Goal: Information Seeking & Learning: Find specific fact

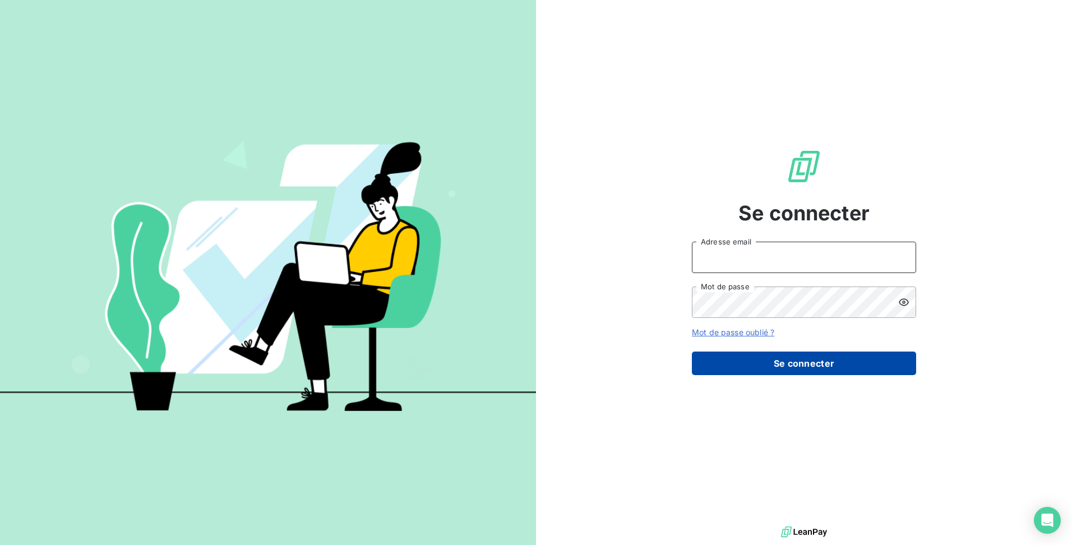
type input "[EMAIL_ADDRESS][DOMAIN_NAME]"
click at [775, 355] on button "Se connecter" at bounding box center [804, 363] width 224 height 24
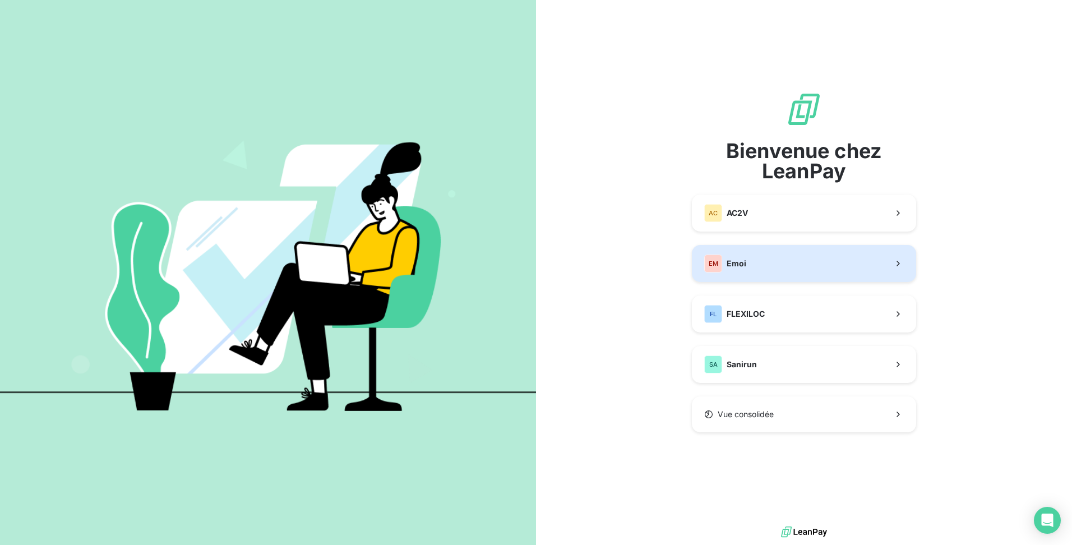
click at [801, 260] on button "EM Emoi" at bounding box center [804, 263] width 224 height 37
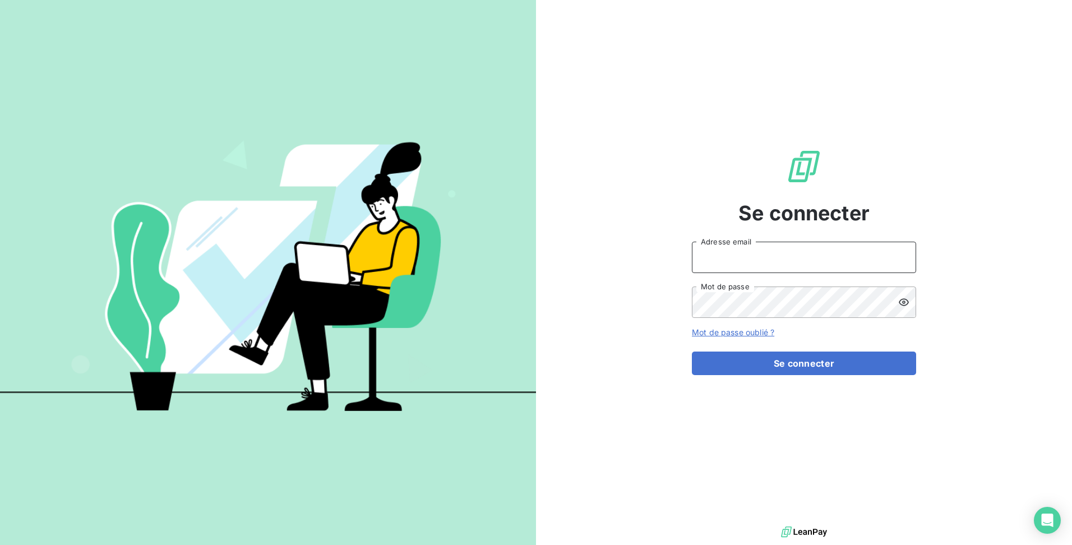
type input "[EMAIL_ADDRESS][DOMAIN_NAME]"
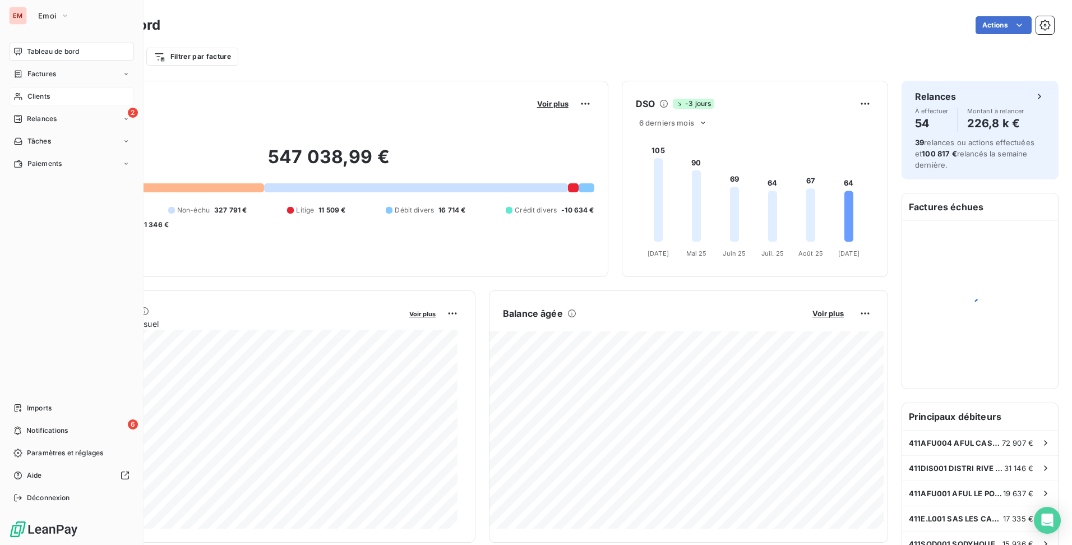
click at [33, 93] on span "Clients" at bounding box center [38, 96] width 22 height 10
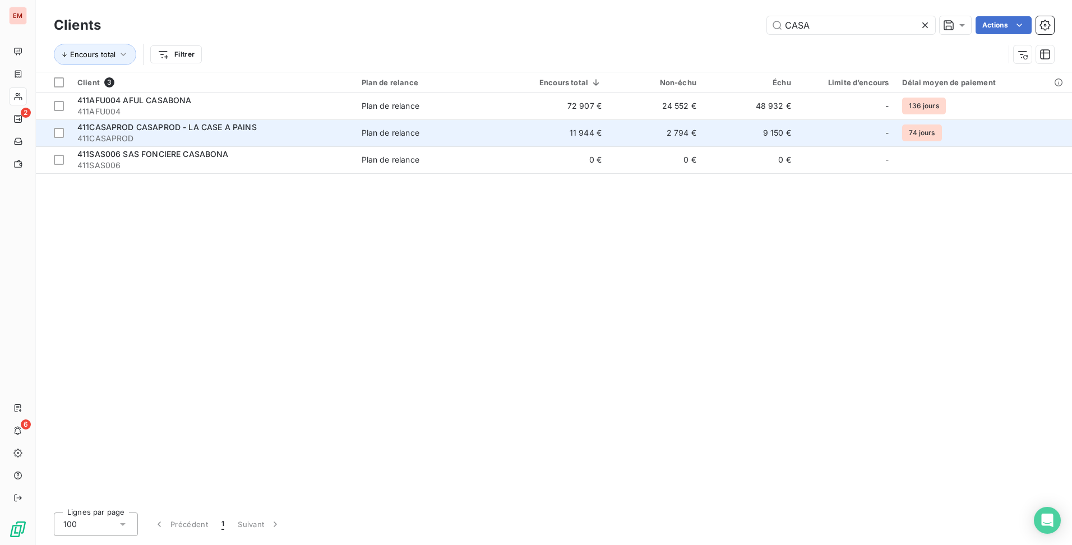
type input "CASA"
click at [573, 141] on td "11 944 €" at bounding box center [558, 132] width 100 height 27
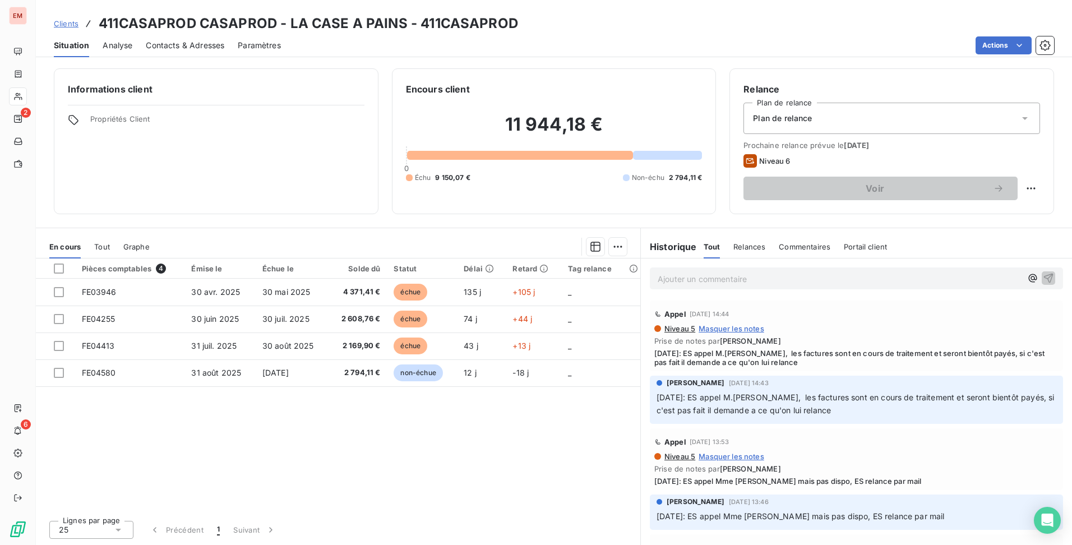
click at [187, 38] on div "Contacts & Adresses" at bounding box center [185, 46] width 78 height 24
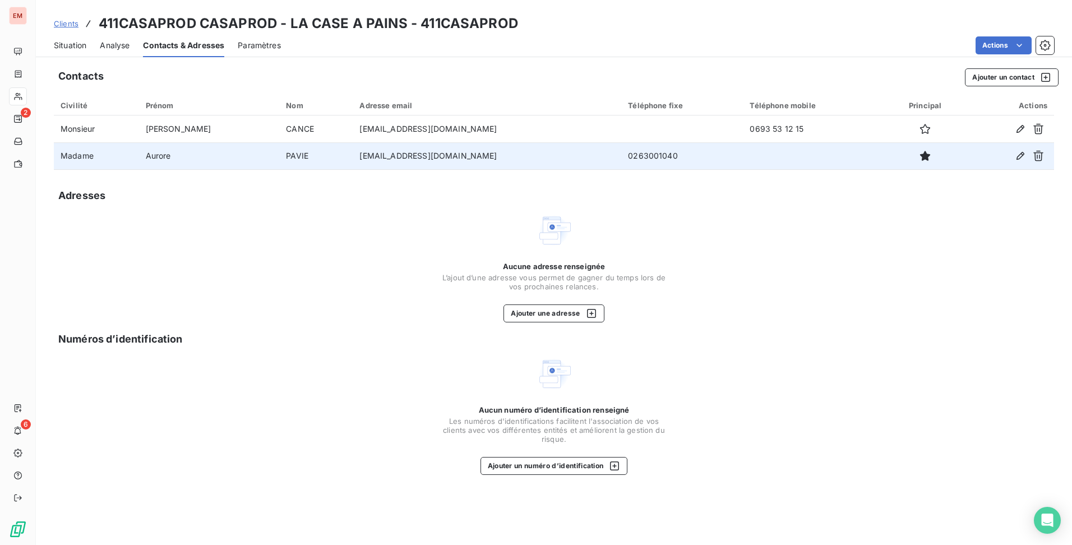
click at [383, 157] on td "[EMAIL_ADDRESS][DOMAIN_NAME]" at bounding box center [487, 155] width 268 height 27
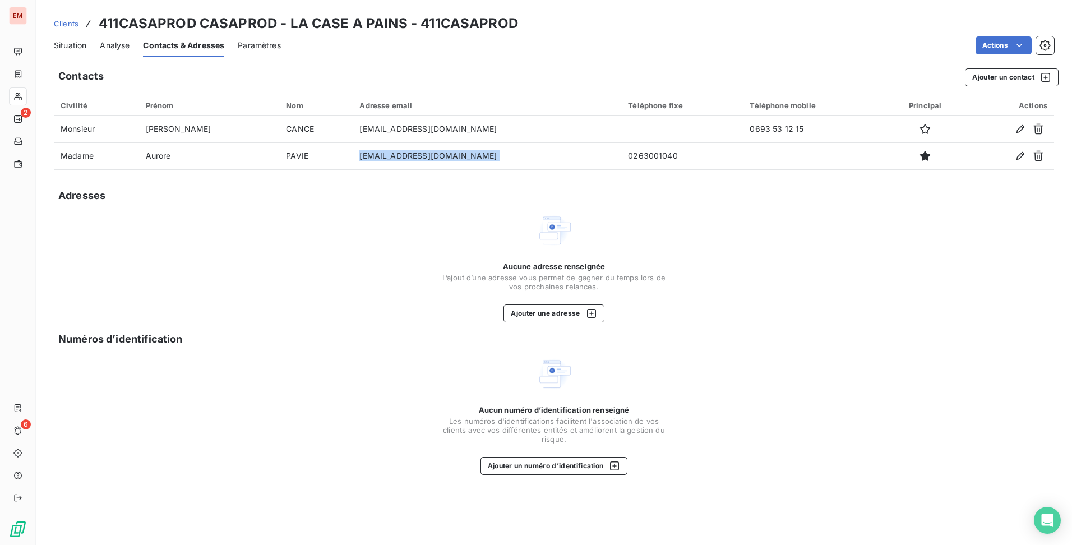
click at [75, 44] on span "Situation" at bounding box center [70, 45] width 33 height 11
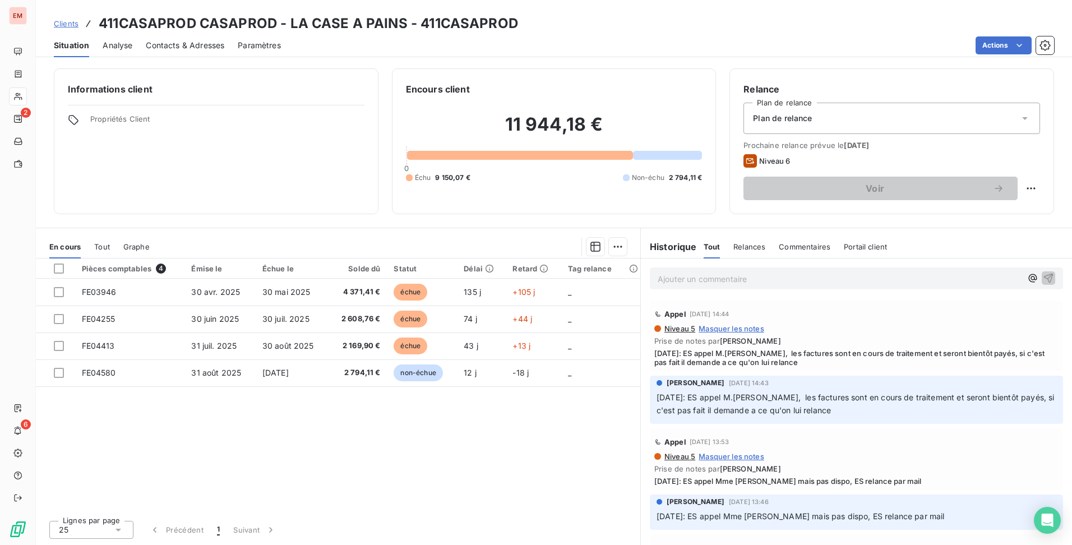
click at [823, 282] on p "Ajouter un commentaire ﻿" at bounding box center [839, 279] width 364 height 14
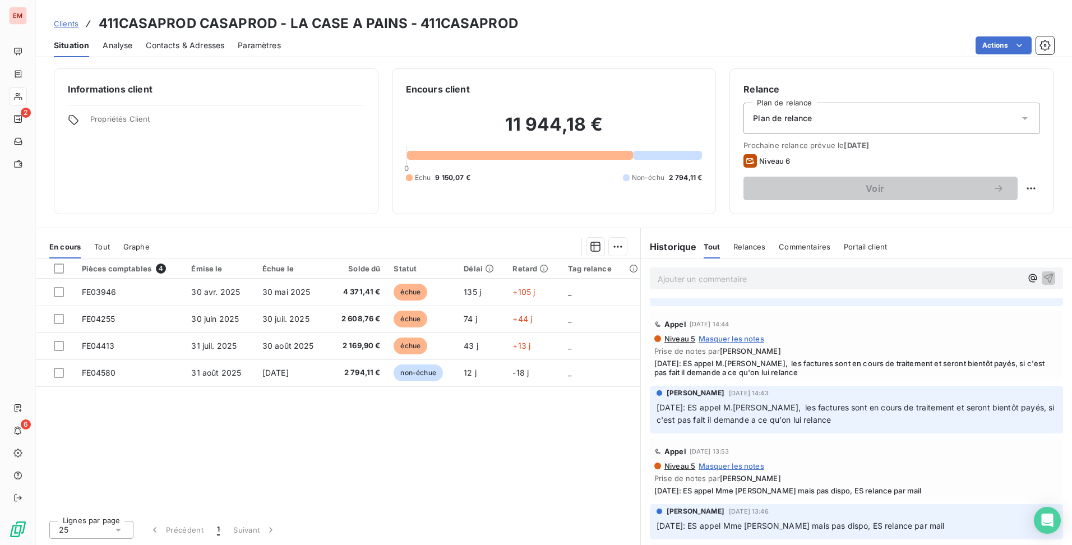
scroll to position [112, 0]
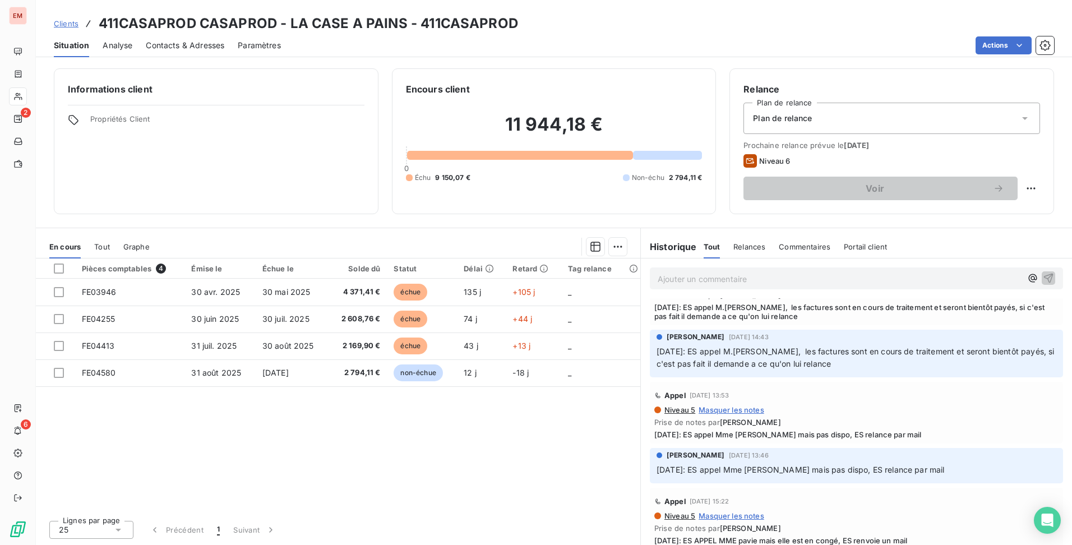
click at [754, 282] on p "Ajouter un commentaire ﻿" at bounding box center [839, 279] width 364 height 14
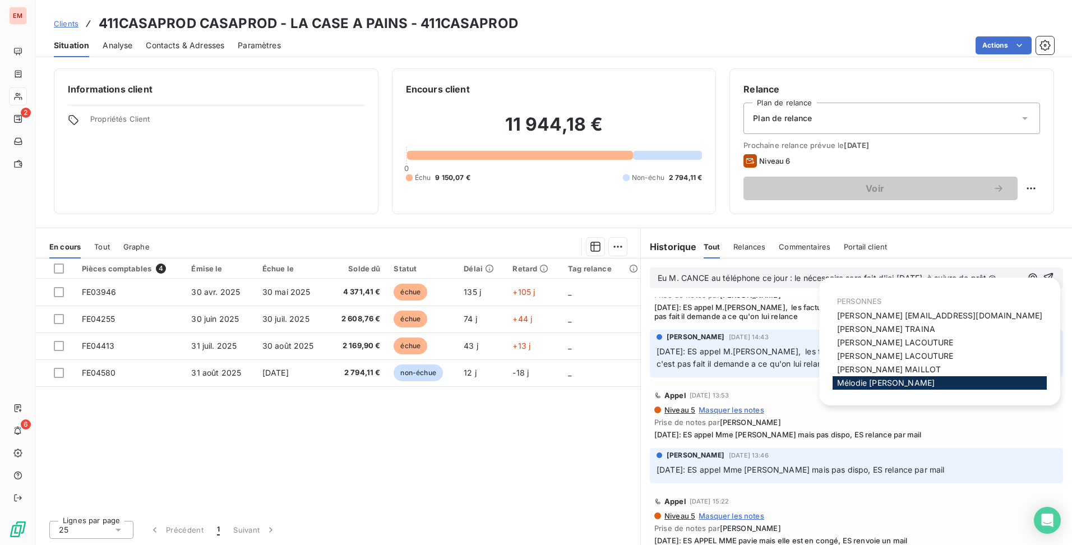
scroll to position [124, 0]
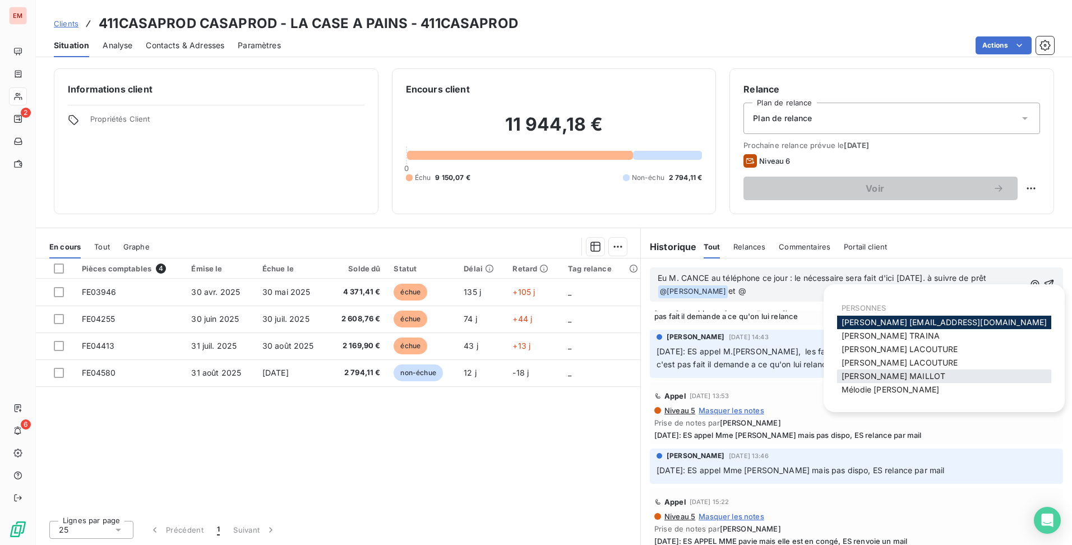
click at [887, 378] on span "[PERSON_NAME]" at bounding box center [893, 376] width 104 height 10
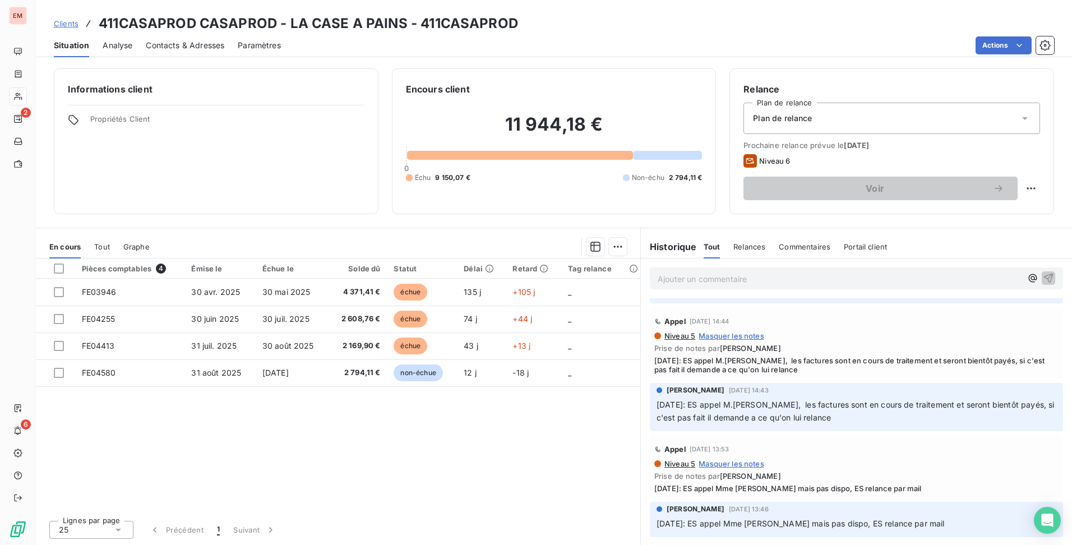
scroll to position [165, 0]
